Goal: Task Accomplishment & Management: Manage account settings

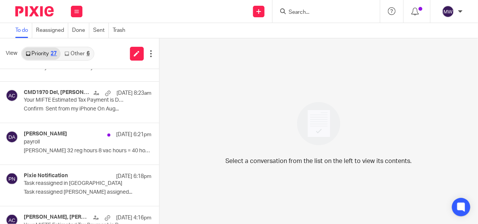
scroll to position [115, 0]
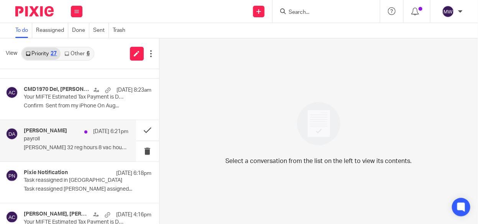
click at [72, 146] on p "Daniel 32 reg hours 8 vac hours = 40 hours ..." at bounding box center [76, 147] width 105 height 7
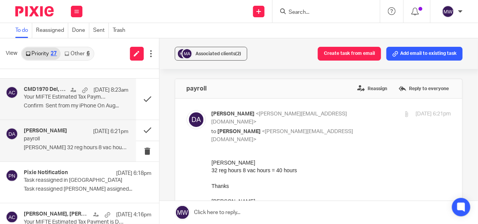
scroll to position [0, 0]
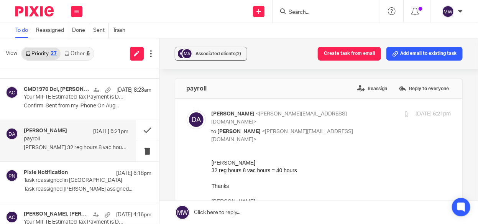
click at [83, 52] on link "Other 6" at bounding box center [77, 54] width 33 height 12
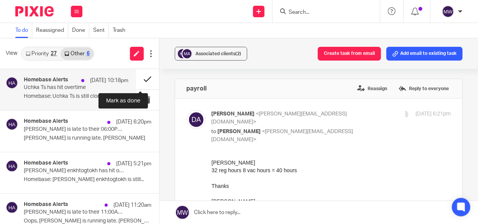
click at [140, 82] on button at bounding box center [147, 79] width 23 height 20
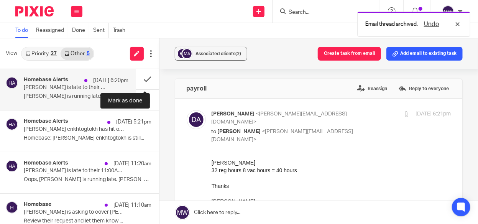
click at [140, 80] on button at bounding box center [147, 79] width 23 height 20
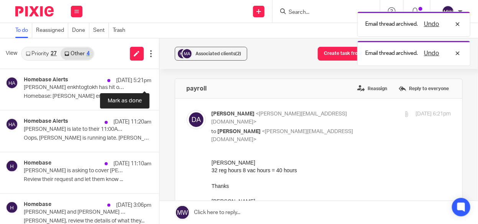
click at [159, 80] on button at bounding box center [162, 79] width 6 height 20
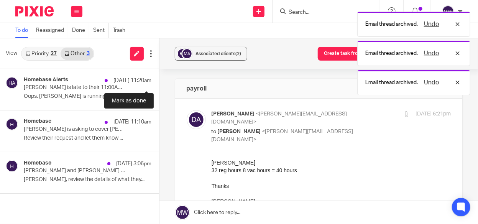
click at [159, 80] on button at bounding box center [162, 79] width 6 height 20
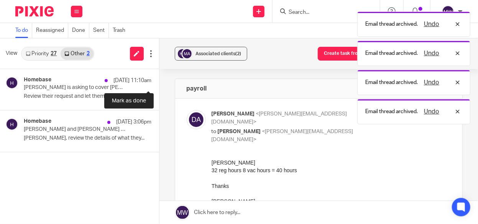
click at [159, 80] on button at bounding box center [162, 79] width 6 height 20
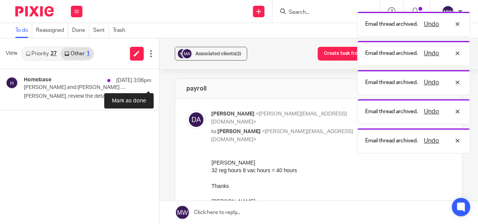
click at [159, 80] on button at bounding box center [162, 79] width 6 height 20
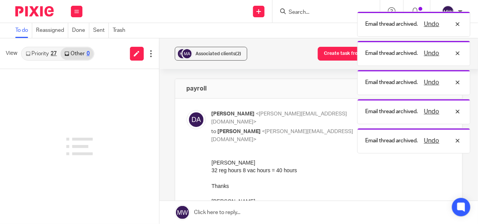
click at [49, 52] on link "Priority 27" at bounding box center [41, 54] width 39 height 12
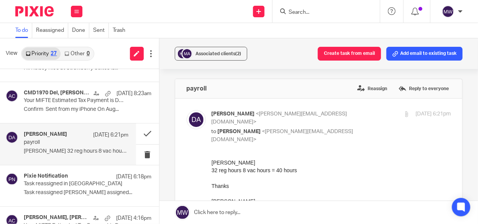
scroll to position [115, 0]
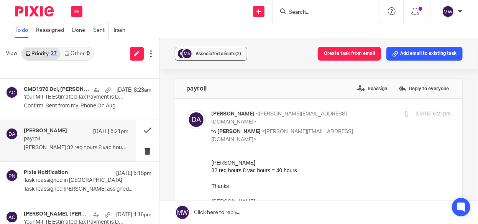
click at [92, 143] on div "Diane Anderson Aug 21 6:21pm payroll Daniel 32 reg hours 8 vac hours = 40 hours…" at bounding box center [76, 141] width 105 height 26
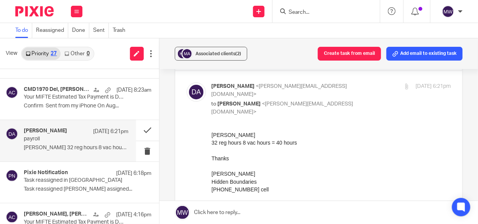
scroll to position [38, 0]
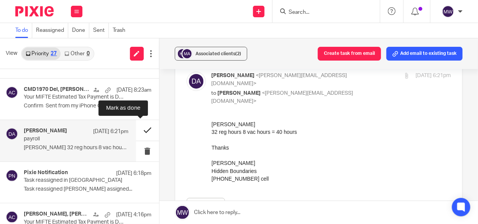
click at [141, 129] on button at bounding box center [147, 130] width 23 height 20
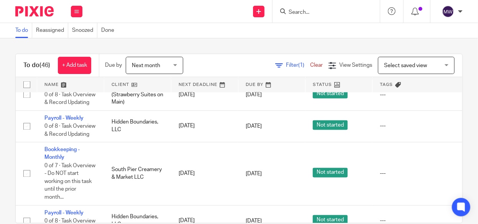
scroll to position [575, 0]
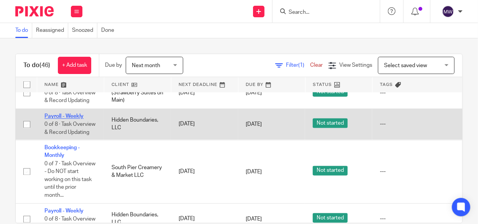
click at [74, 119] on link "Payroll - Weekly" at bounding box center [63, 116] width 39 height 5
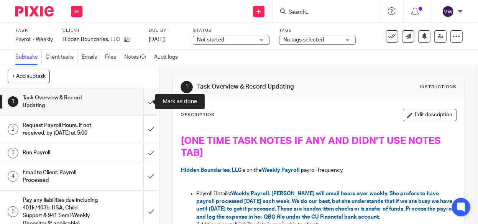
click at [144, 101] on input "submit" at bounding box center [79, 101] width 159 height 27
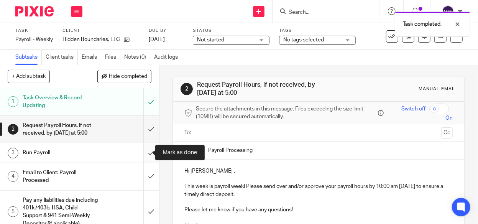
click at [140, 150] on input "submit" at bounding box center [79, 152] width 159 height 19
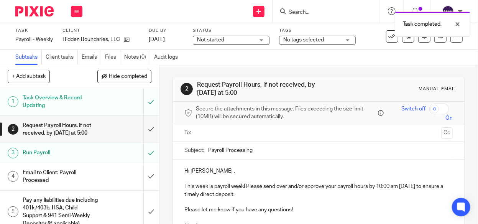
click at [105, 173] on div "Email to Client: Payroll Processed" at bounding box center [79, 177] width 113 height 20
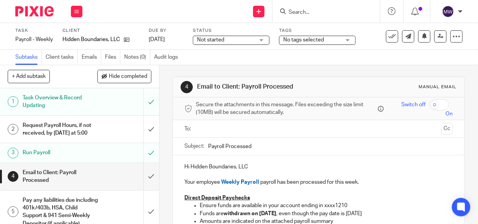
click at [232, 131] on input "text" at bounding box center [317, 128] width 239 height 9
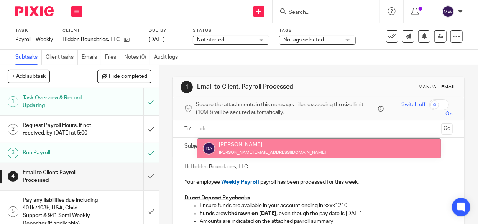
type input "di"
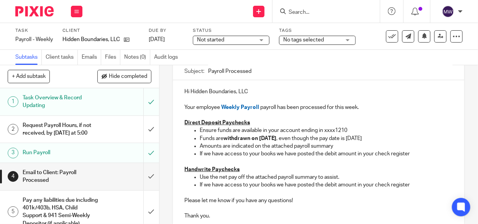
scroll to position [115, 0]
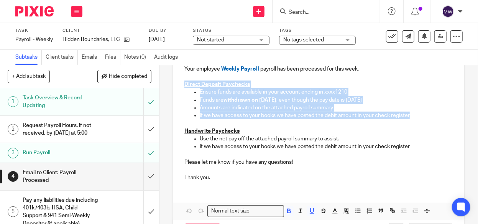
drag, startPoint x: 181, startPoint y: 83, endPoint x: 409, endPoint y: 113, distance: 230.3
click at [409, 113] on div "Hi Hidden Boundaries, LLC Your employee Weekly Payroll payroll has been process…" at bounding box center [318, 115] width 291 height 146
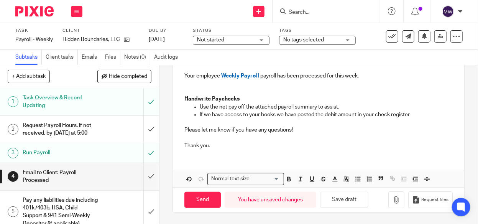
scroll to position [106, 0]
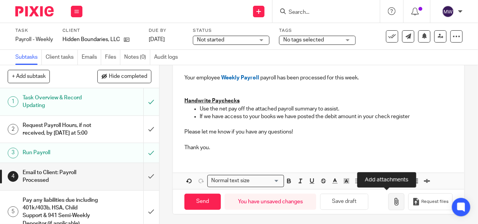
click at [389, 195] on button "button" at bounding box center [396, 201] width 16 height 17
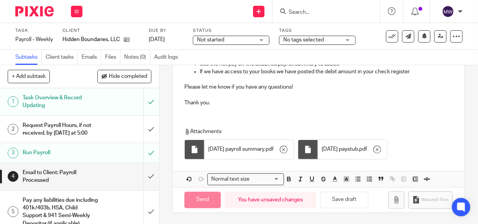
scroll to position [149, 0]
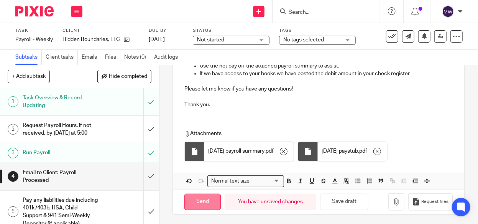
click at [198, 196] on input "Send" at bounding box center [202, 201] width 36 height 16
type input "Sent"
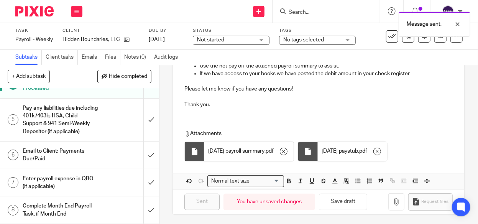
scroll to position [98, 0]
click at [142, 117] on input "submit" at bounding box center [79, 119] width 159 height 43
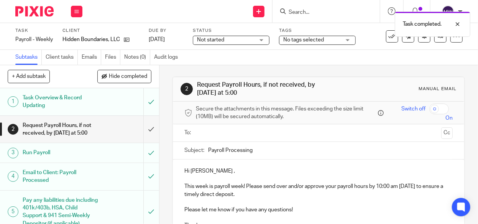
click at [208, 134] on input "text" at bounding box center [317, 132] width 239 height 9
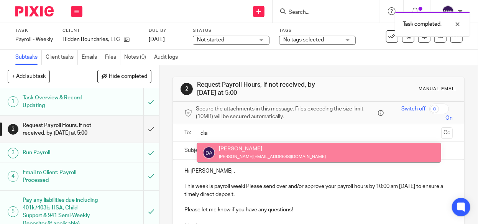
type input "dia"
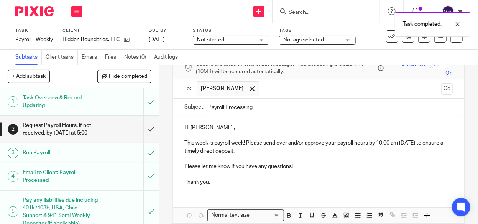
scroll to position [3, 0]
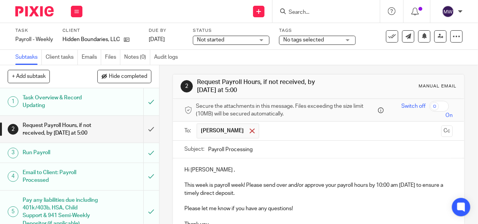
click at [249, 131] on span at bounding box center [251, 130] width 5 height 5
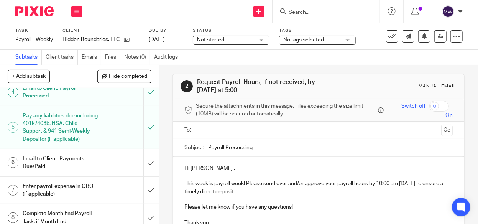
scroll to position [98, 0]
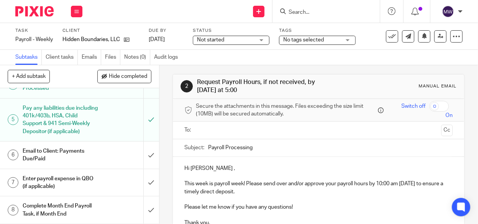
click at [95, 157] on div "Email to Client: Payments Due/Paid" at bounding box center [79, 155] width 113 height 20
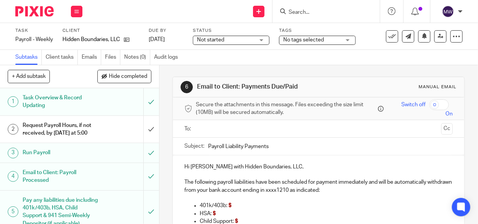
click at [197, 133] on ul at bounding box center [319, 128] width 244 height 13
click at [203, 130] on input "text" at bounding box center [317, 128] width 239 height 9
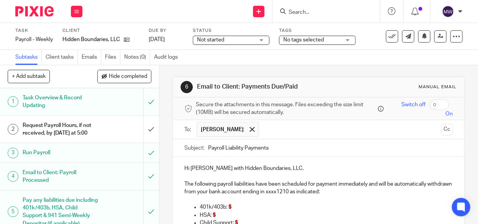
scroll to position [115, 0]
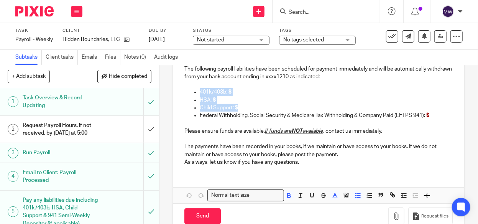
drag, startPoint x: 246, startPoint y: 103, endPoint x: 189, endPoint y: 91, distance: 58.0
click at [189, 91] on div "Hi Diane with Hidden Boundaries, LLC, The following payroll liabilities have be…" at bounding box center [318, 107] width 291 height 130
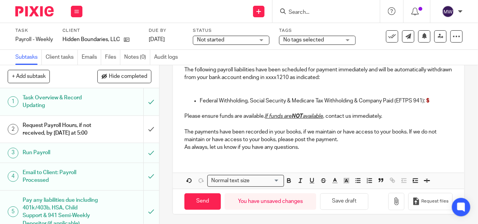
click at [433, 99] on p "Federal Withholding, Social Security & Medicare Tax Withholding & Company Paid …" at bounding box center [326, 101] width 253 height 8
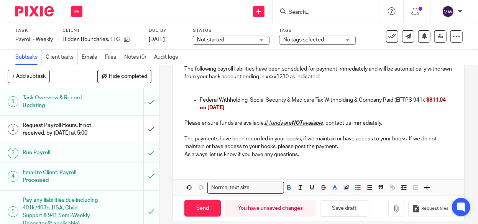
scroll to position [122, 0]
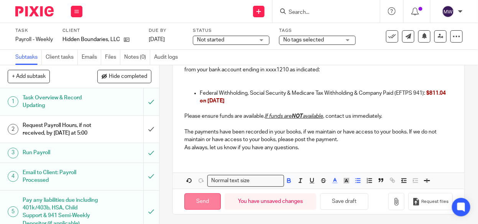
click at [196, 195] on input "Send" at bounding box center [202, 201] width 36 height 16
type input "Sent"
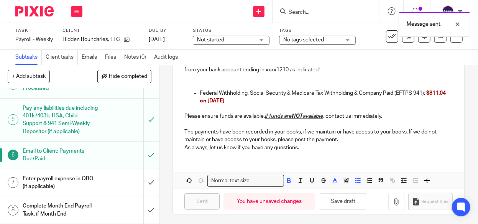
scroll to position [98, 0]
click at [142, 181] on input "submit" at bounding box center [79, 182] width 159 height 27
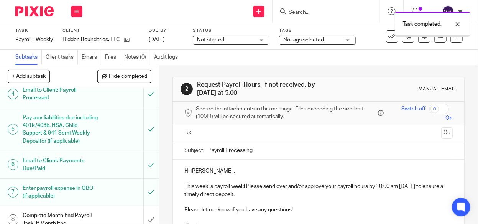
scroll to position [98, 0]
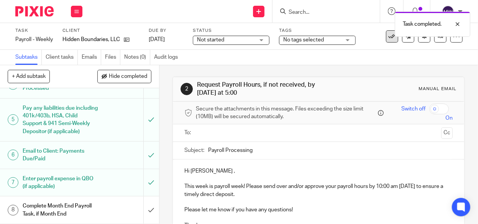
click at [388, 39] on icon at bounding box center [392, 37] width 8 height 8
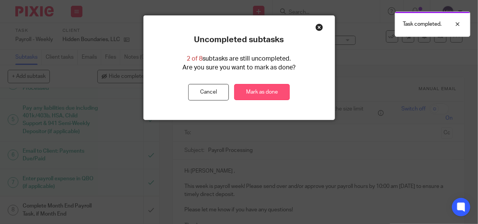
click at [279, 92] on link "Mark as done" at bounding box center [262, 92] width 56 height 16
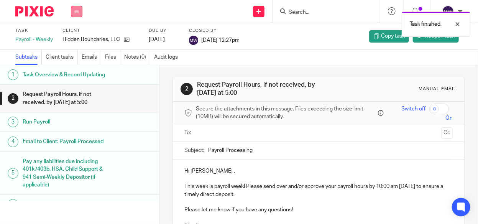
click at [80, 15] on button at bounding box center [76, 11] width 11 height 11
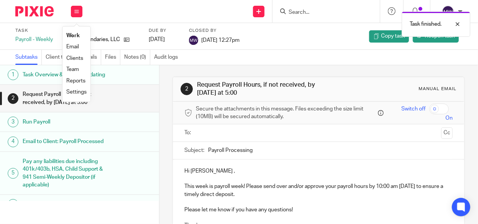
click at [74, 36] on link "Work" at bounding box center [72, 35] width 13 height 5
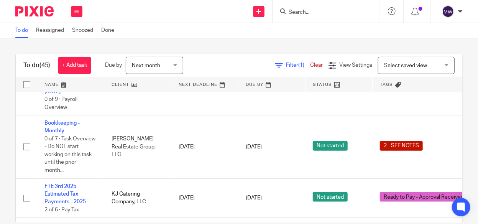
scroll to position [1533, 0]
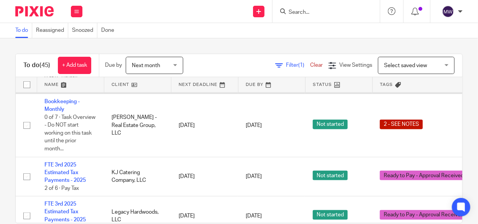
click at [72, 73] on link "Payroll Taxes - Payments & Returns (Monthly & Quarterly) for Prior Period Endin…" at bounding box center [69, 50] width 50 height 44
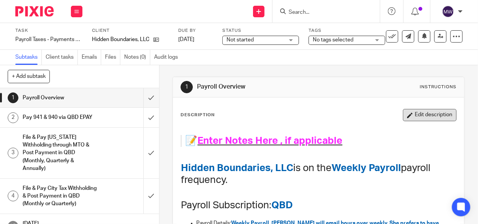
click at [427, 118] on button "Edit description" at bounding box center [430, 115] width 54 height 12
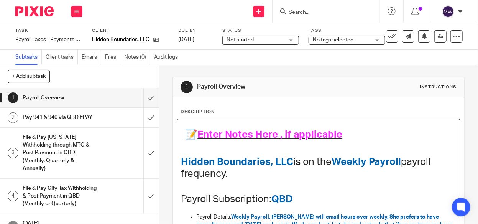
click at [341, 132] on h1 "📝 Enter Notes Here , if applicable" at bounding box center [313, 135] width 256 height 12
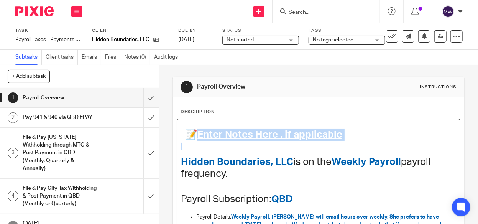
drag, startPoint x: 341, startPoint y: 132, endPoint x: 197, endPoint y: 128, distance: 144.1
click at [197, 129] on h1 "📝 Enter Notes Here , if applicable" at bounding box center [313, 135] width 256 height 12
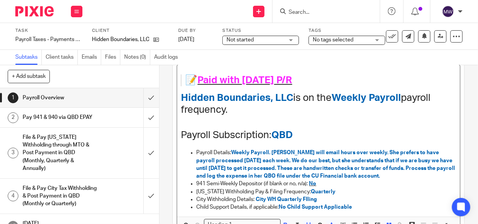
scroll to position [121, 0]
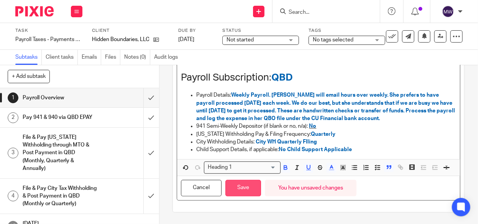
click at [247, 191] on button "Save" at bounding box center [243, 188] width 36 height 16
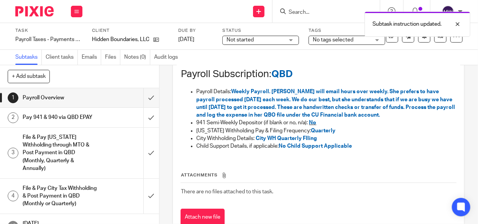
scroll to position [128, 0]
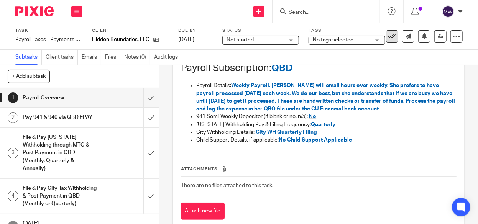
click at [390, 40] on icon at bounding box center [392, 37] width 8 height 8
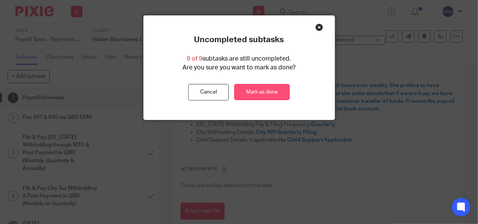
click at [275, 89] on link "Mark as done" at bounding box center [262, 92] width 56 height 16
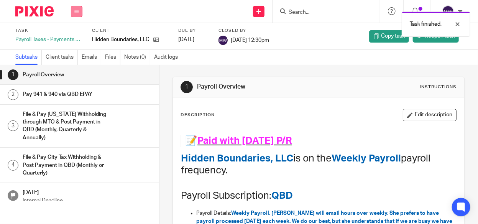
click at [77, 11] on icon at bounding box center [76, 11] width 5 height 5
click at [73, 34] on link "Work" at bounding box center [72, 35] width 13 height 5
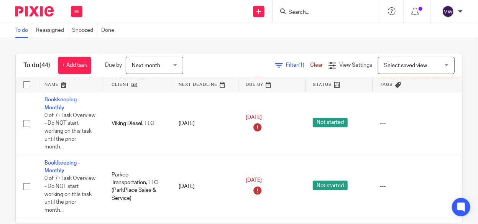
scroll to position [115, 0]
